Goal: Information Seeking & Learning: Learn about a topic

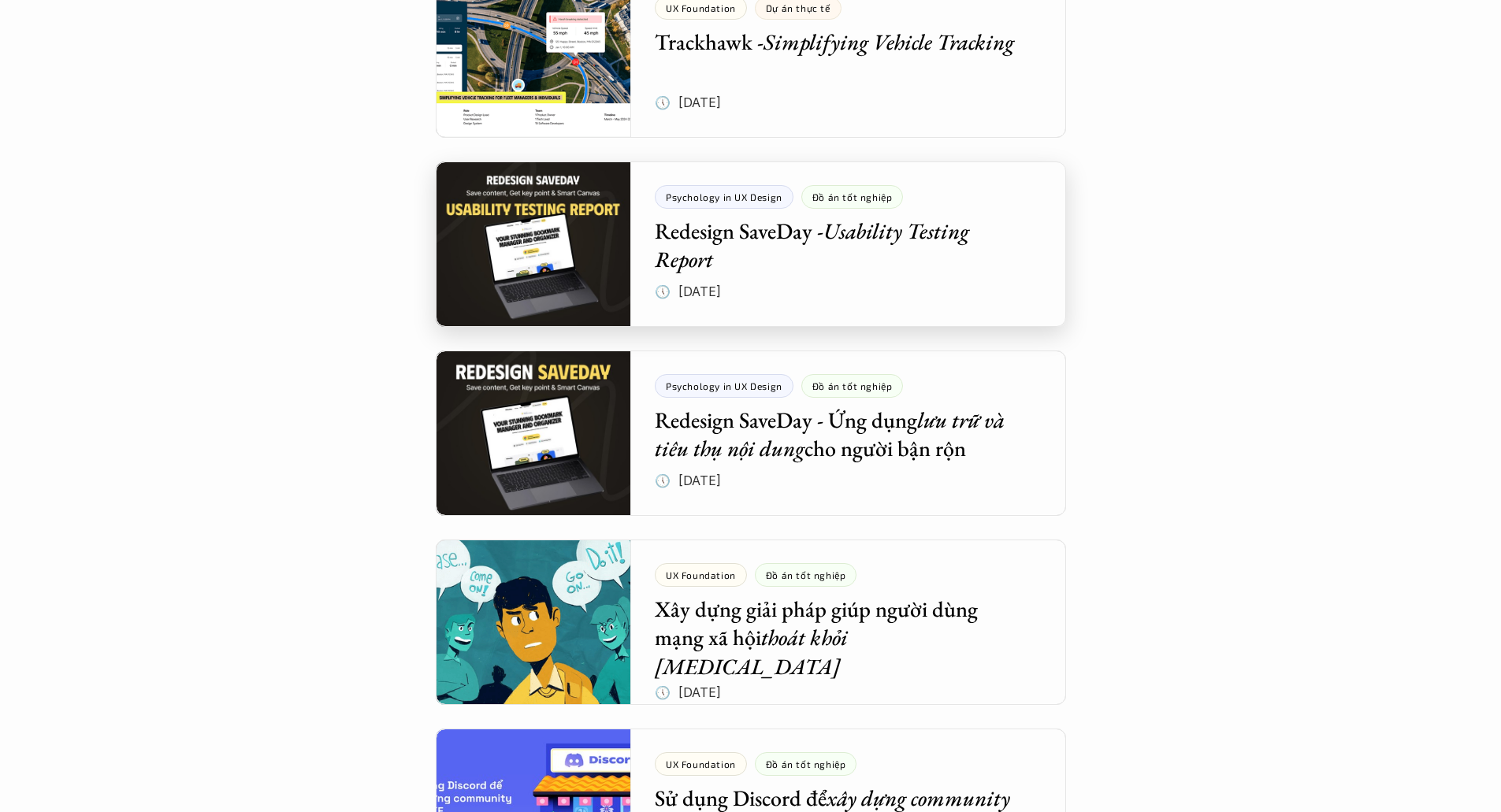
scroll to position [1338, 0]
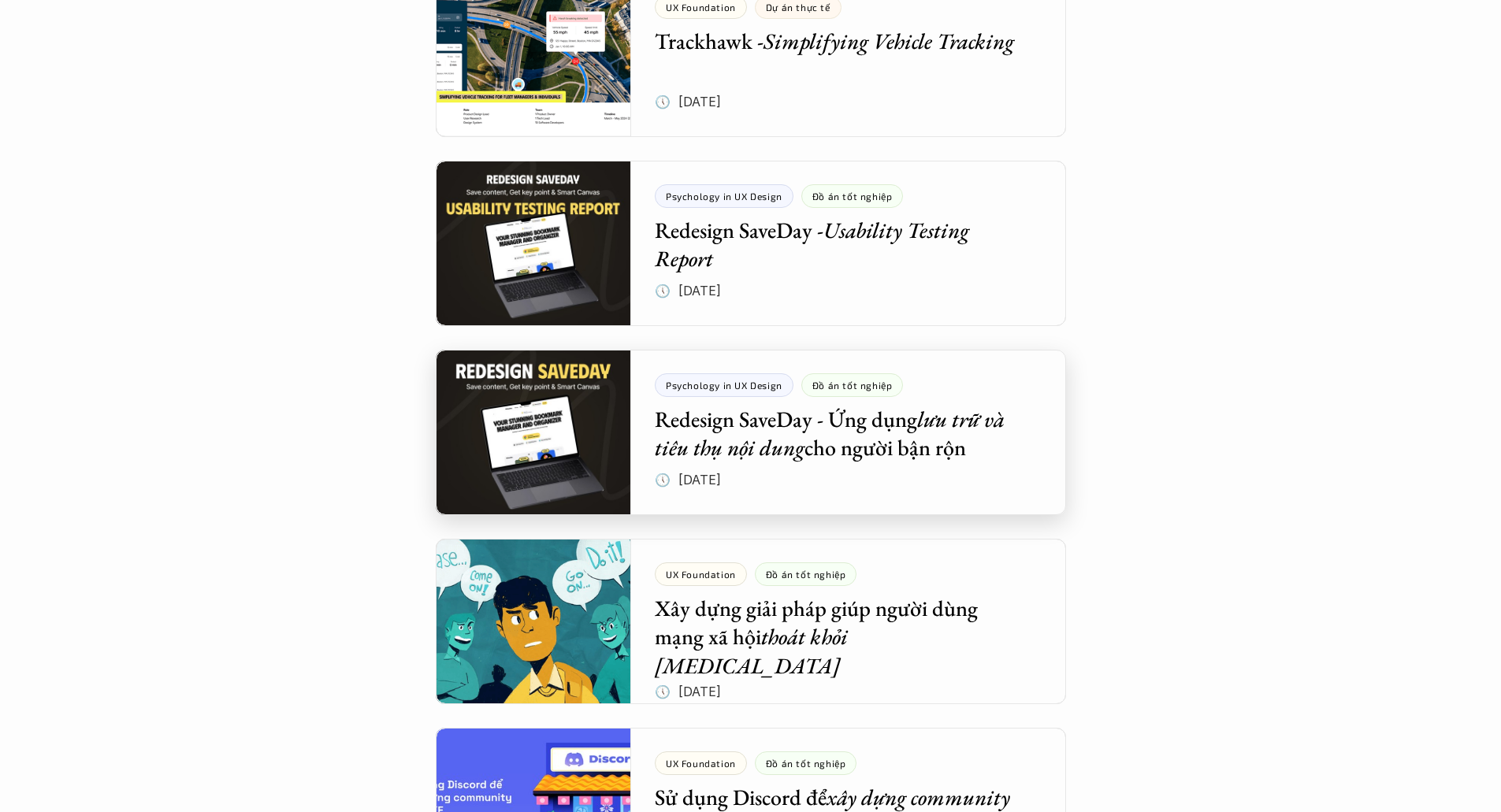
click at [841, 444] on div at bounding box center [750, 432] width 630 height 165
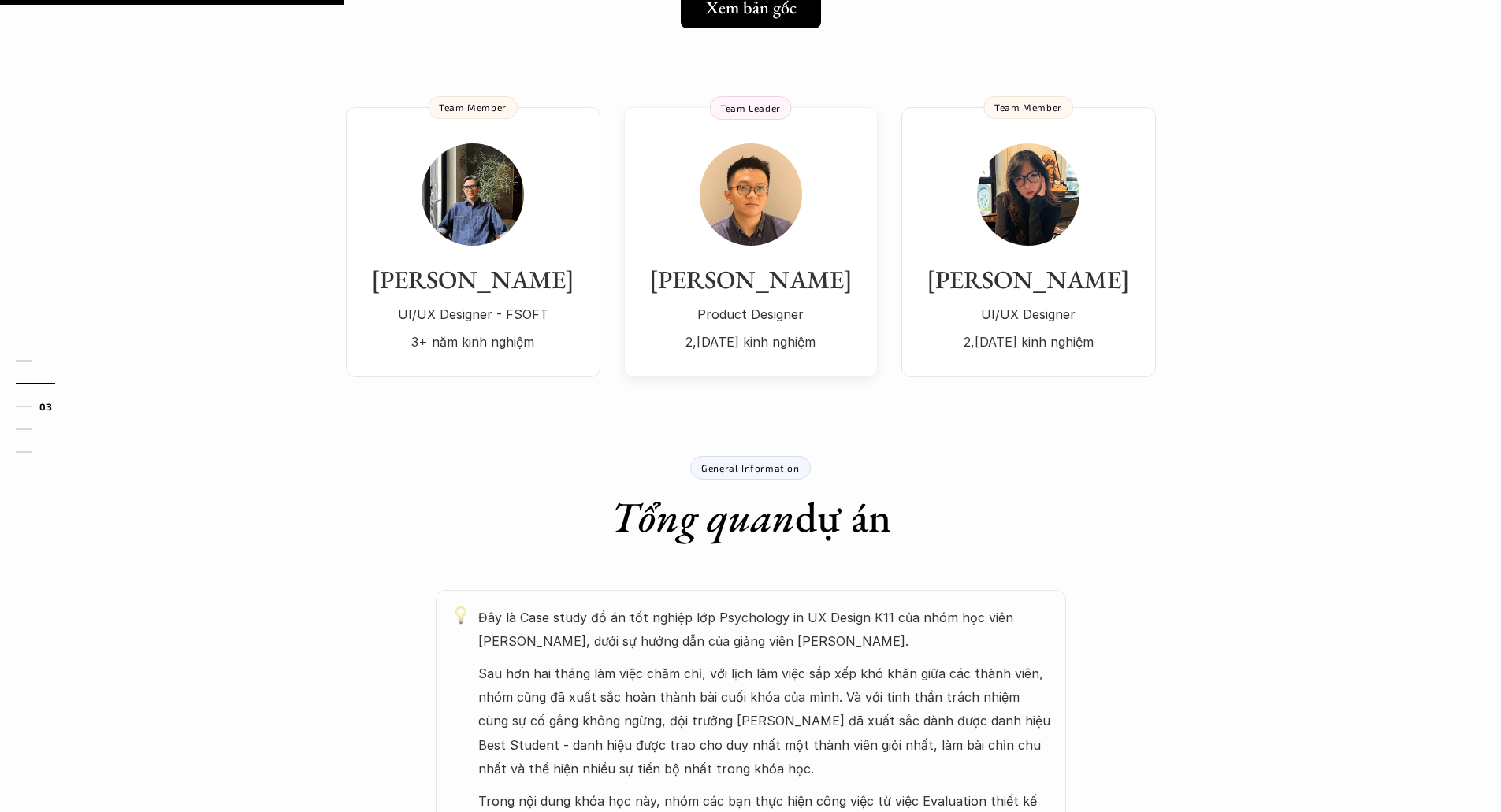
scroll to position [709, 0]
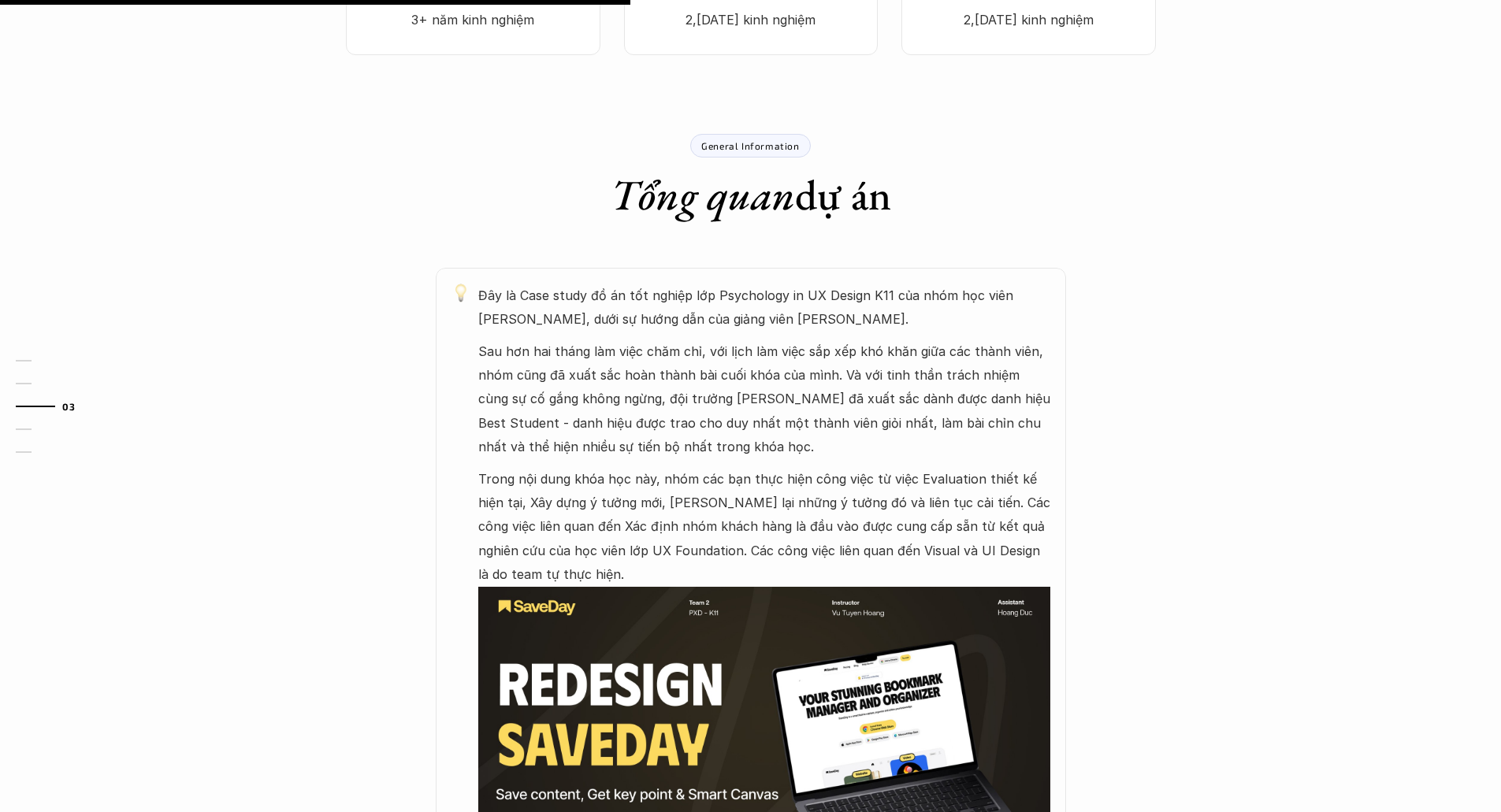
drag, startPoint x: 741, startPoint y: 311, endPoint x: 1022, endPoint y: 317, distance: 281.1
click at [1022, 317] on p "Đây là Case study đồ án tốt nghiệp lớp Psychology in UX Design K11 của nhóm học…" at bounding box center [765, 307] width 572 height 48
click at [797, 427] on p "Sau hơn hai tháng làm việc chăm chỉ, với lịch làm việc sắp xếp khó khăn giữa cá…" at bounding box center [765, 399] width 572 height 120
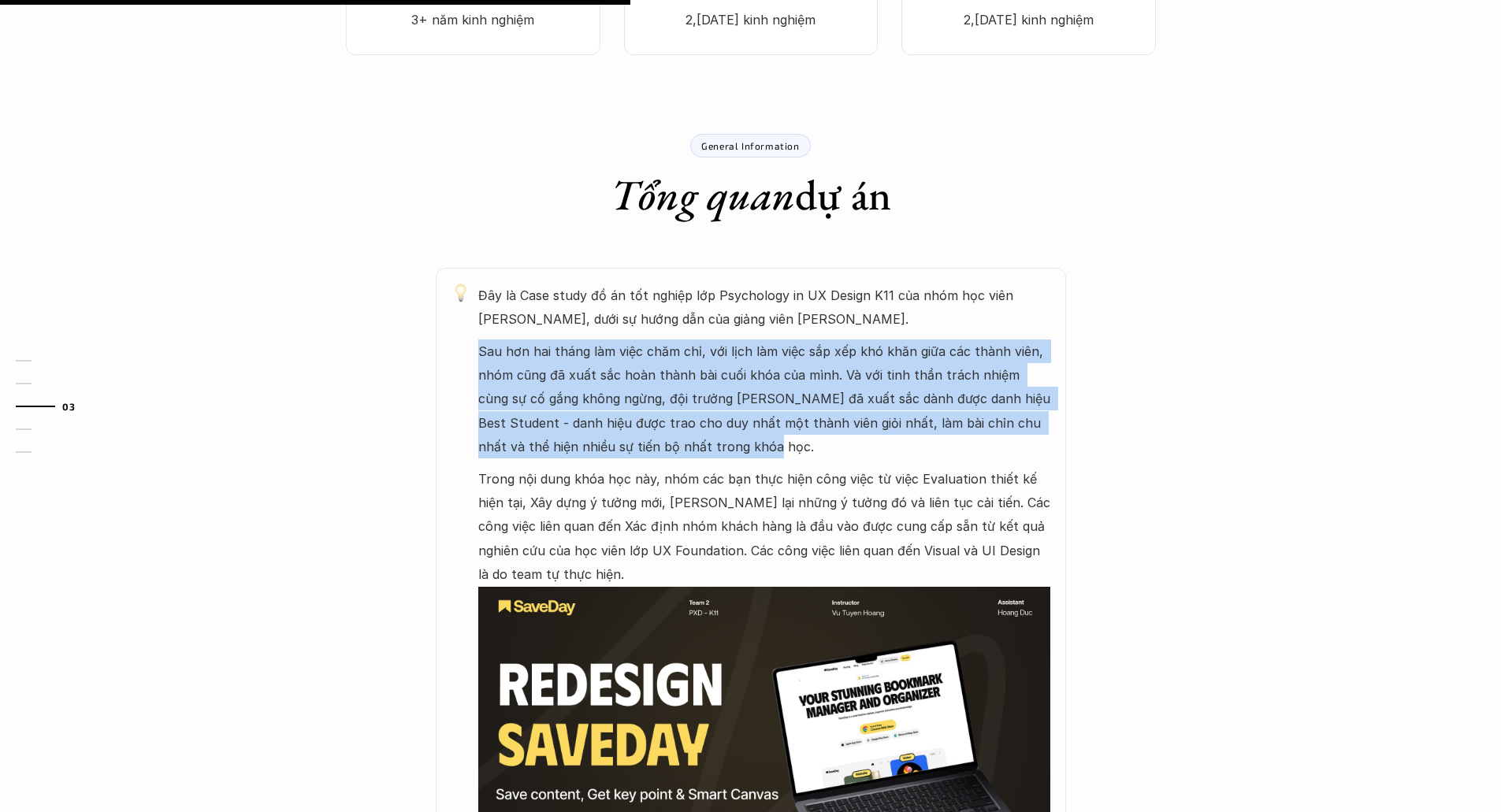
drag, startPoint x: 467, startPoint y: 352, endPoint x: 1013, endPoint y: 444, distance: 553.7
click at [1013, 444] on div "Đây là Case study đồ án tốt nghiệp lớp Psychology in UX Design K11 của nhóm học…" at bounding box center [750, 602] width 630 height 670
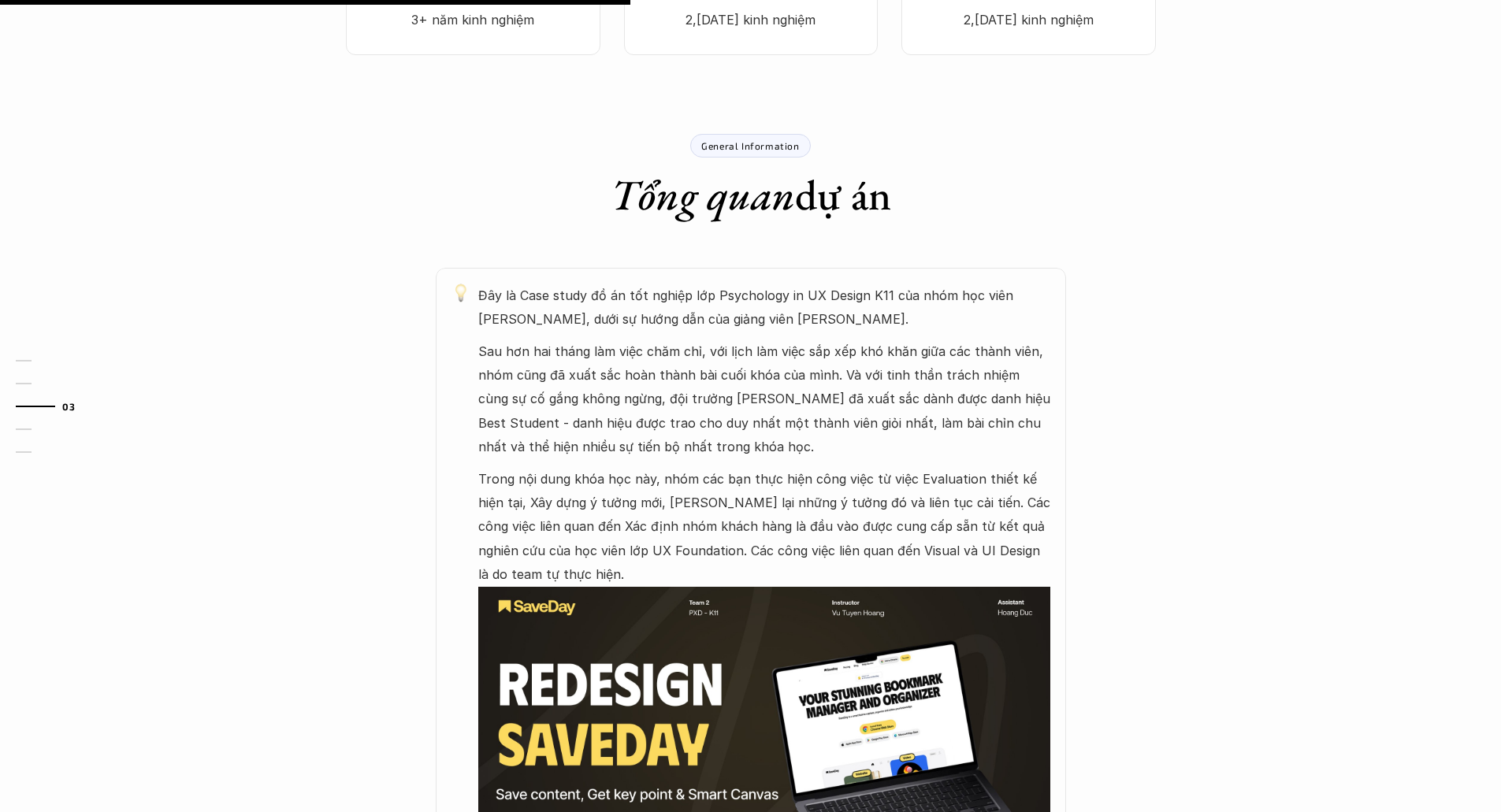
click at [794, 491] on p "Trong nội dung khóa học này, nhóm các bạn thực hiện công việc từ việc Evaluatio…" at bounding box center [765, 526] width 572 height 120
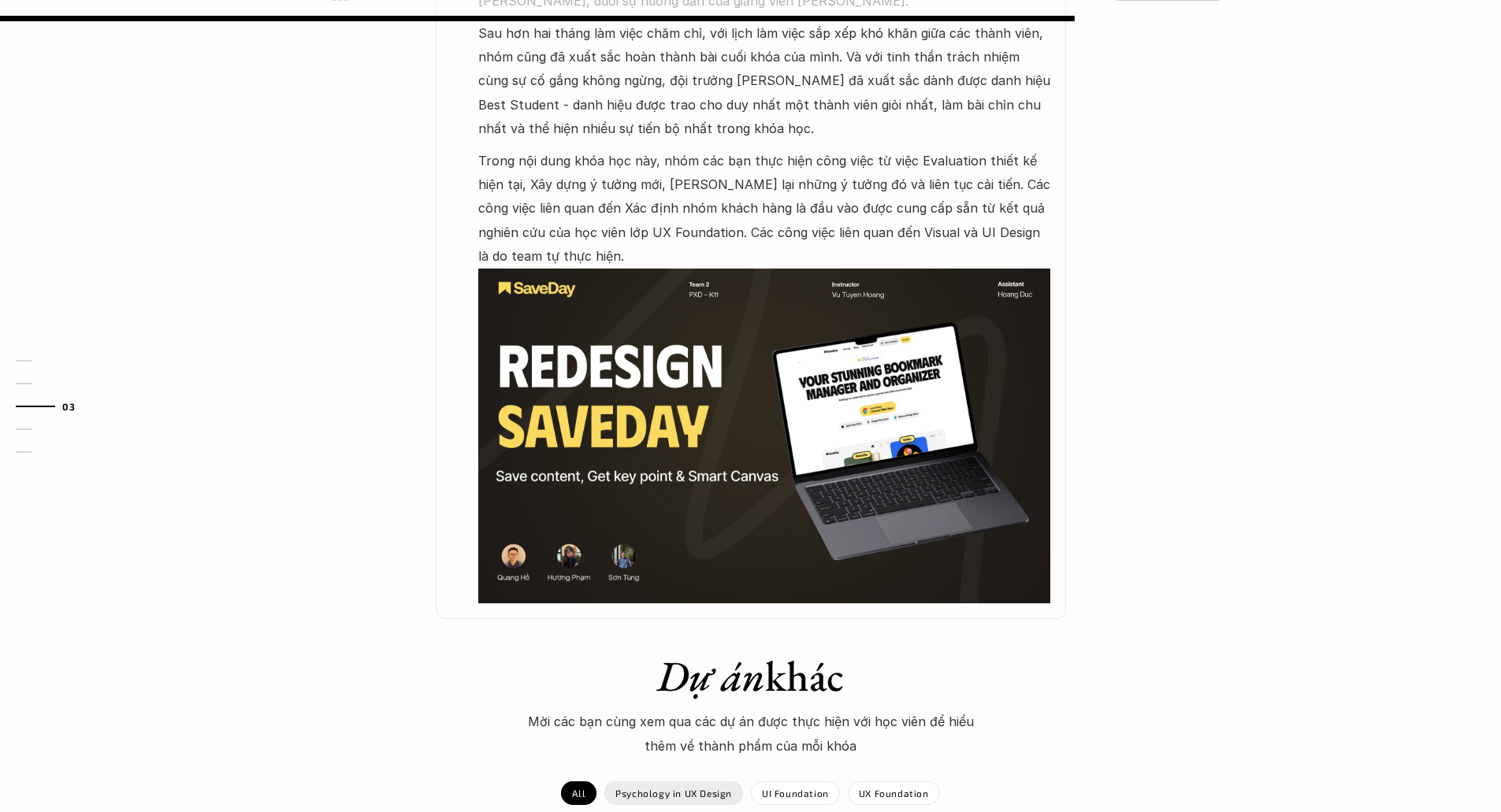
scroll to position [1023, 0]
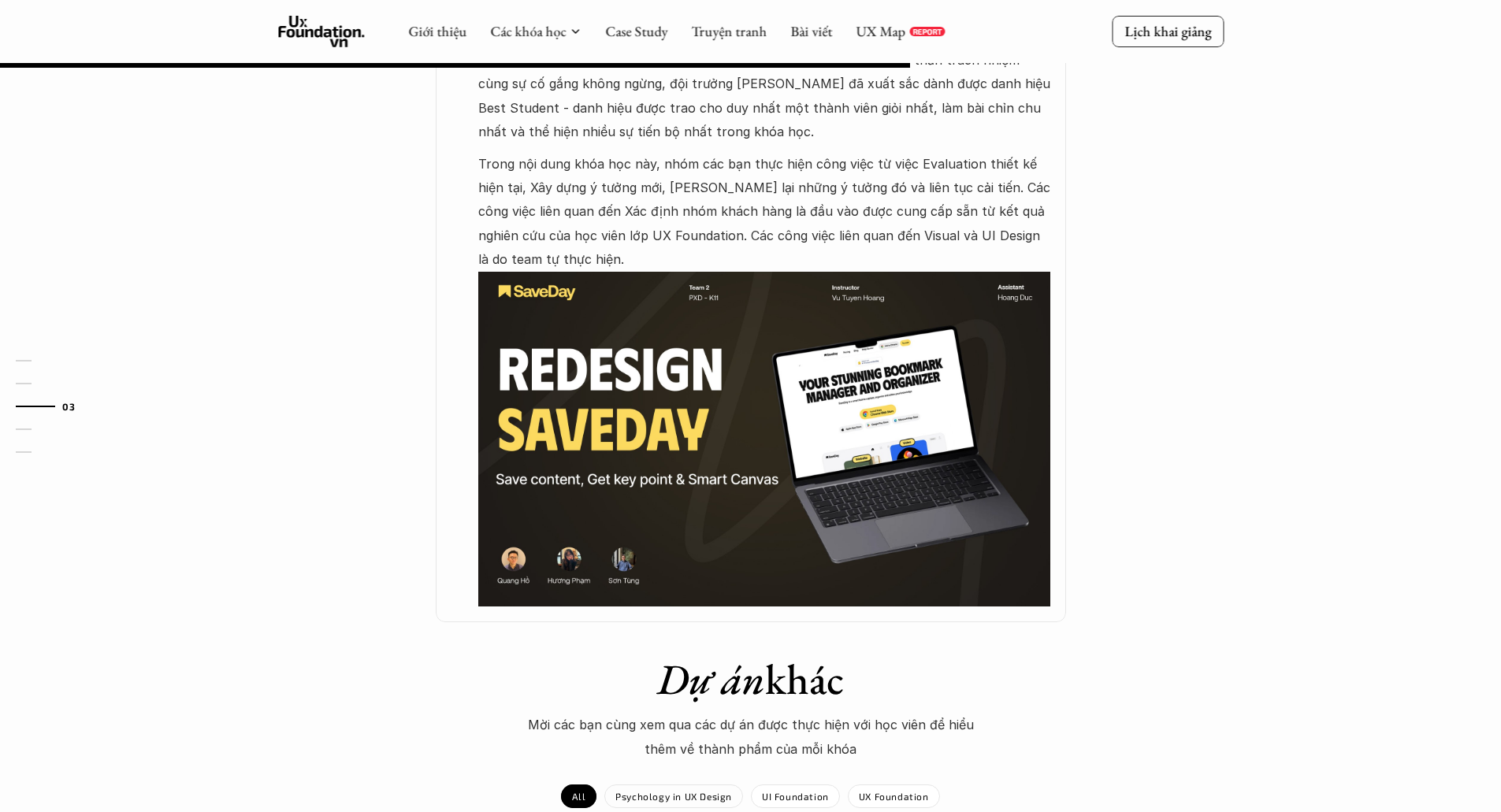
click at [685, 364] on img at bounding box center [765, 439] width 572 height 335
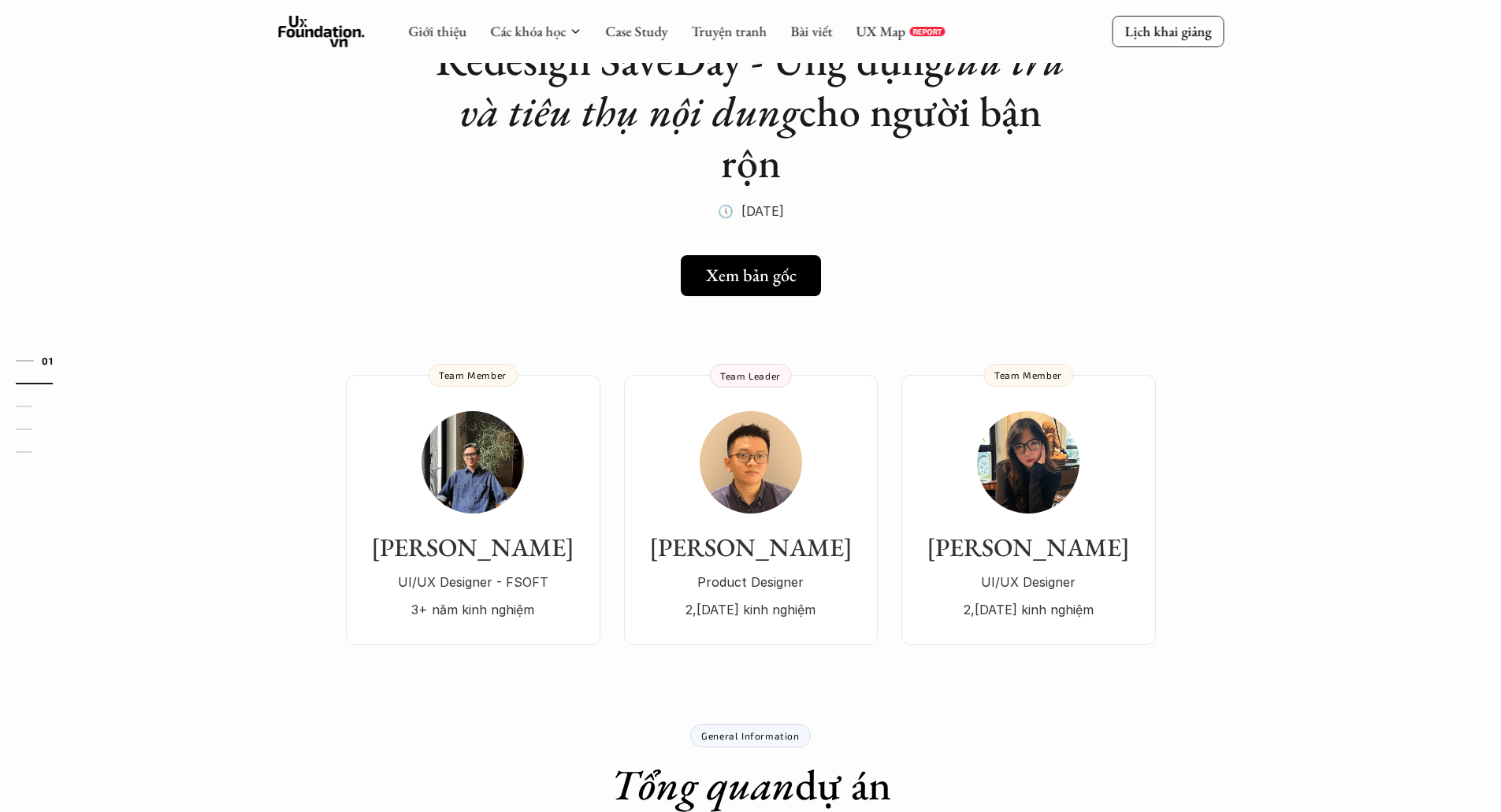
scroll to position [0, 0]
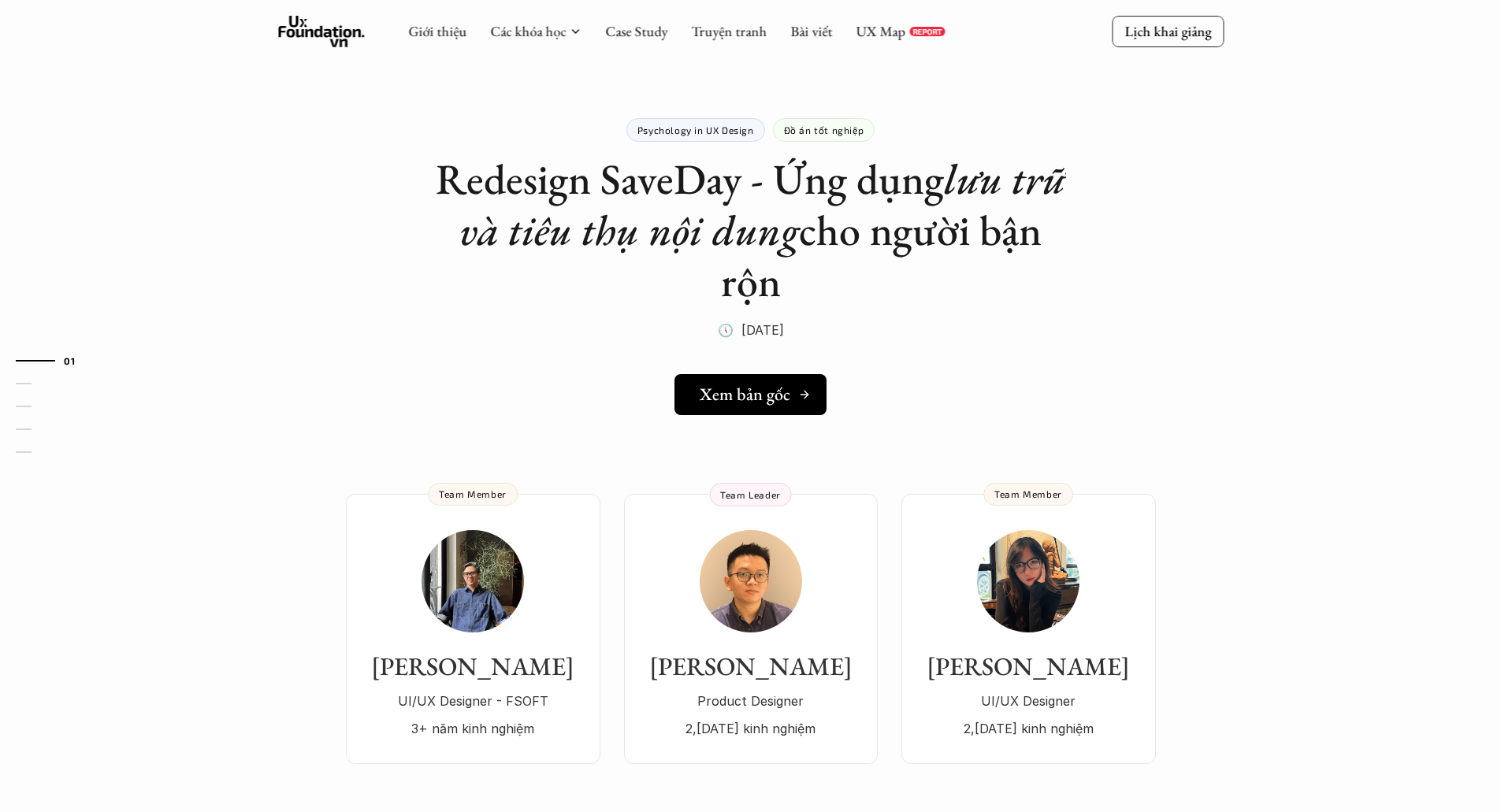
click at [743, 405] on h5 "Xem bản gốc" at bounding box center [745, 394] width 91 height 21
